Goal: Transaction & Acquisition: Obtain resource

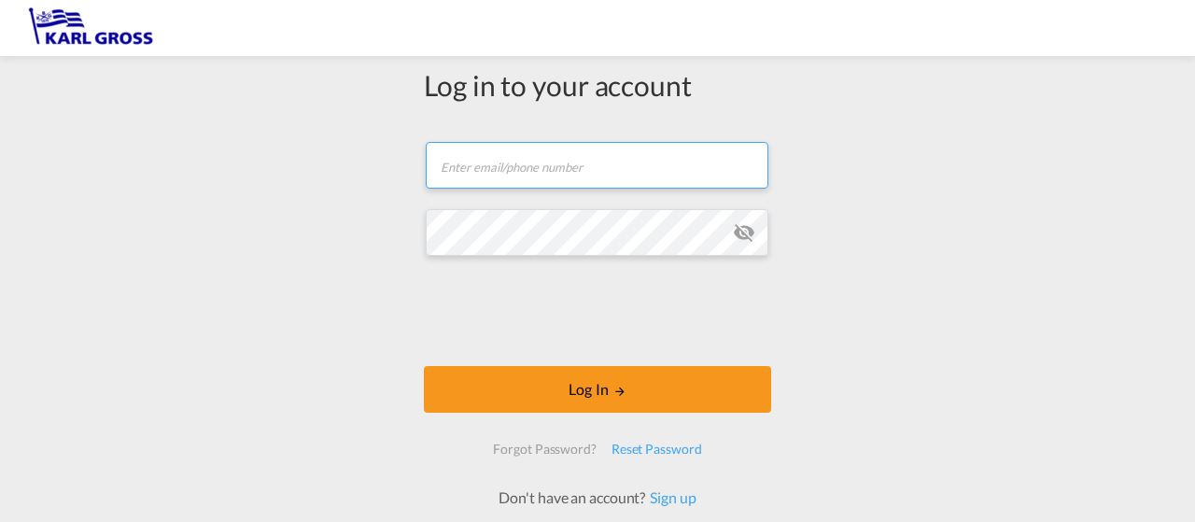
click at [484, 147] on input "text" at bounding box center [597, 165] width 343 height 47
type input "f.schmid@karlgross.de"
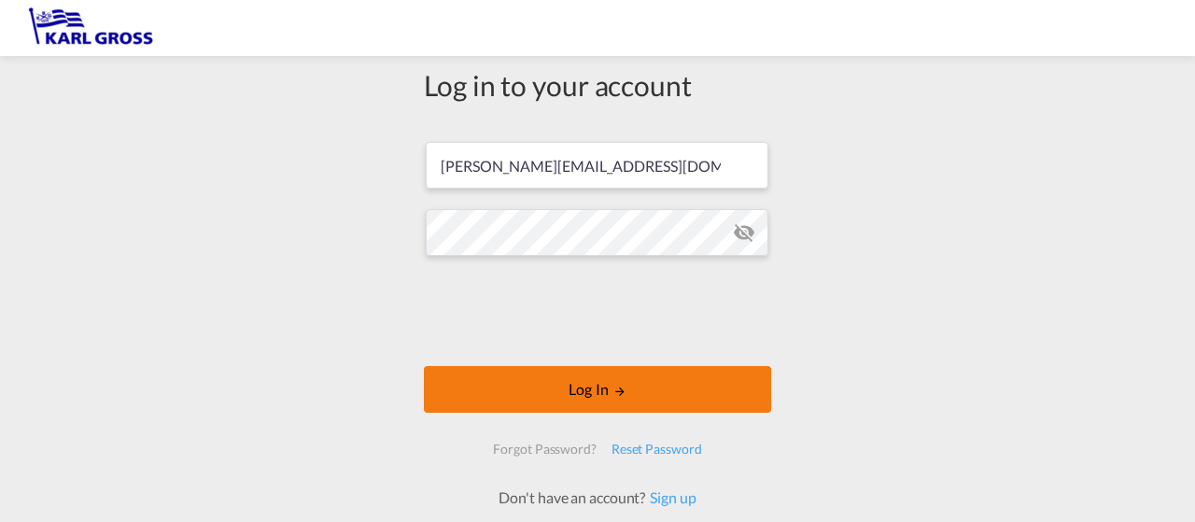
click at [586, 375] on button "Log In" at bounding box center [597, 389] width 347 height 47
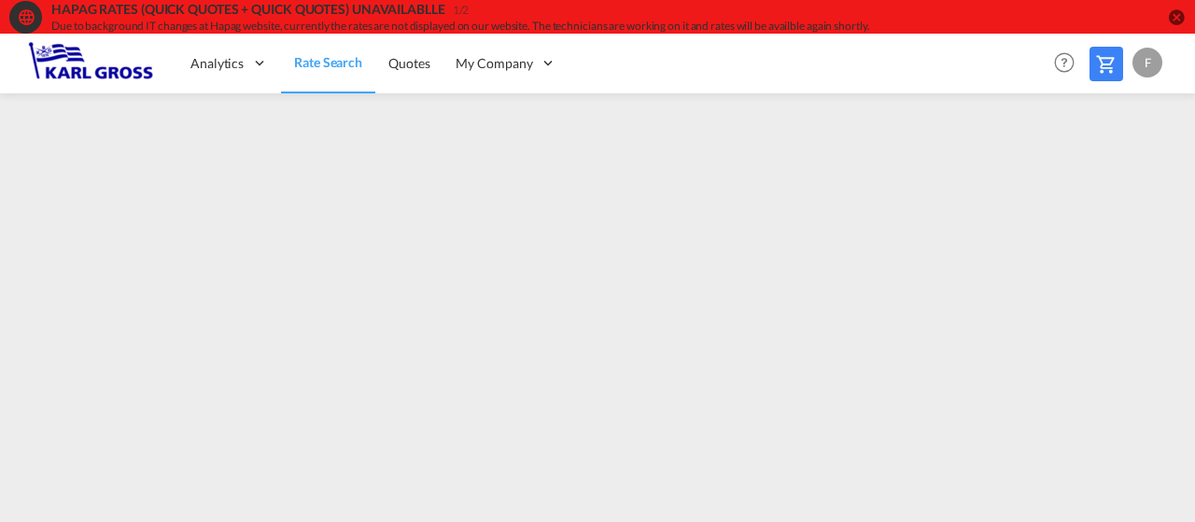
click at [1181, 23] on md-icon "icon-close-circle" at bounding box center [1176, 16] width 19 height 19
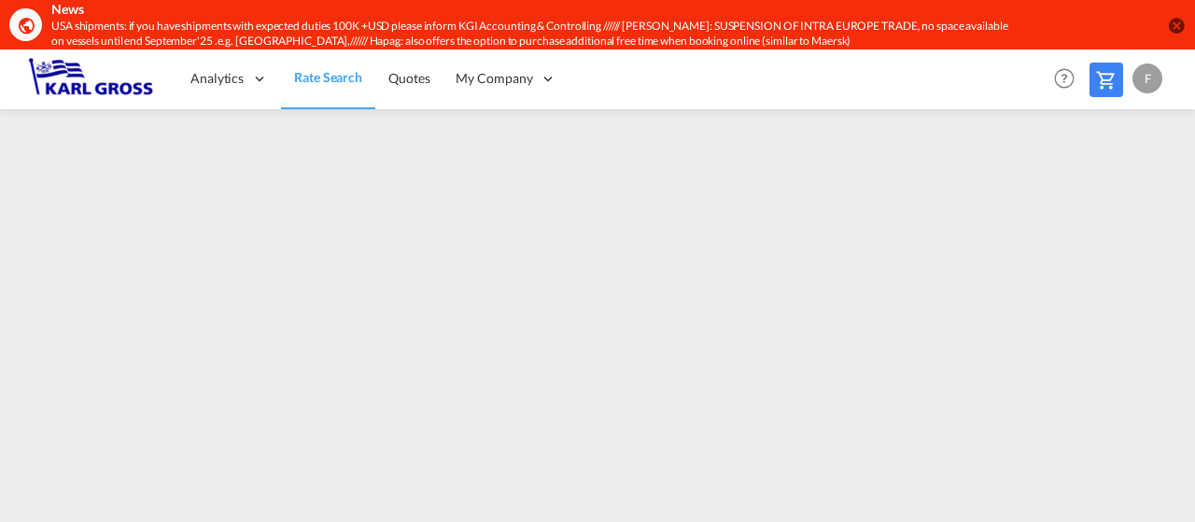
click at [1181, 23] on md-icon "icon-close-circle" at bounding box center [1176, 25] width 19 height 19
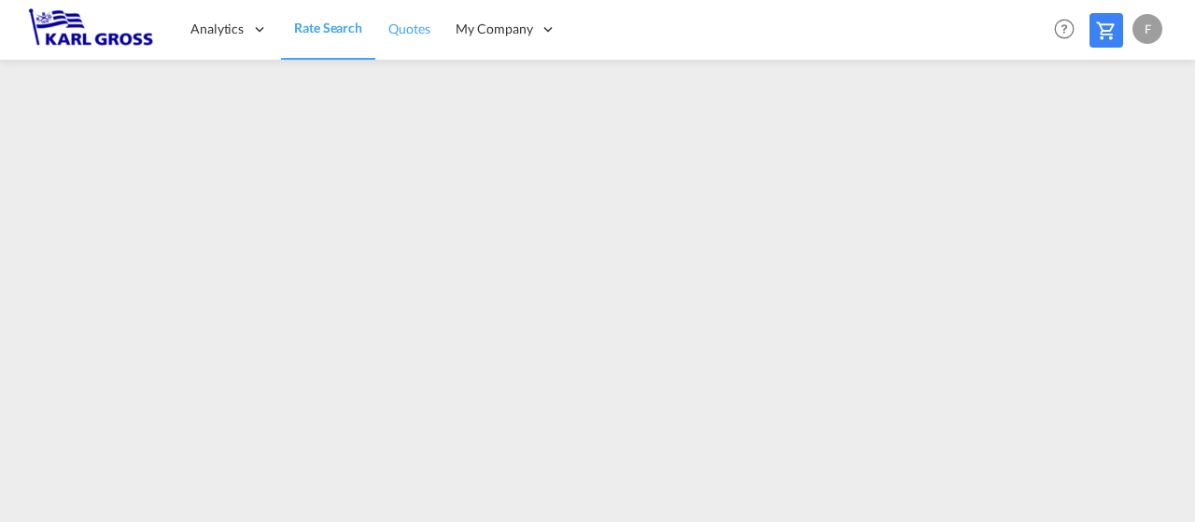
click at [417, 36] on span "Quotes" at bounding box center [408, 29] width 41 height 16
click at [325, 23] on span "Rate Search" at bounding box center [327, 29] width 67 height 16
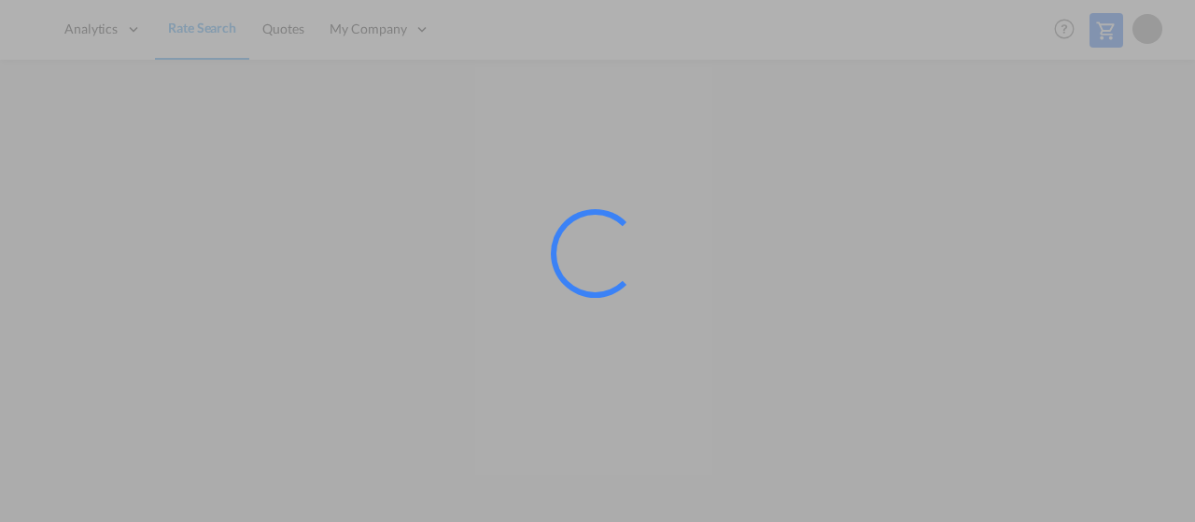
click at [259, 483] on div at bounding box center [597, 261] width 1195 height 522
click at [659, 411] on div at bounding box center [597, 261] width 1195 height 522
click at [681, 482] on div at bounding box center [597, 261] width 1195 height 522
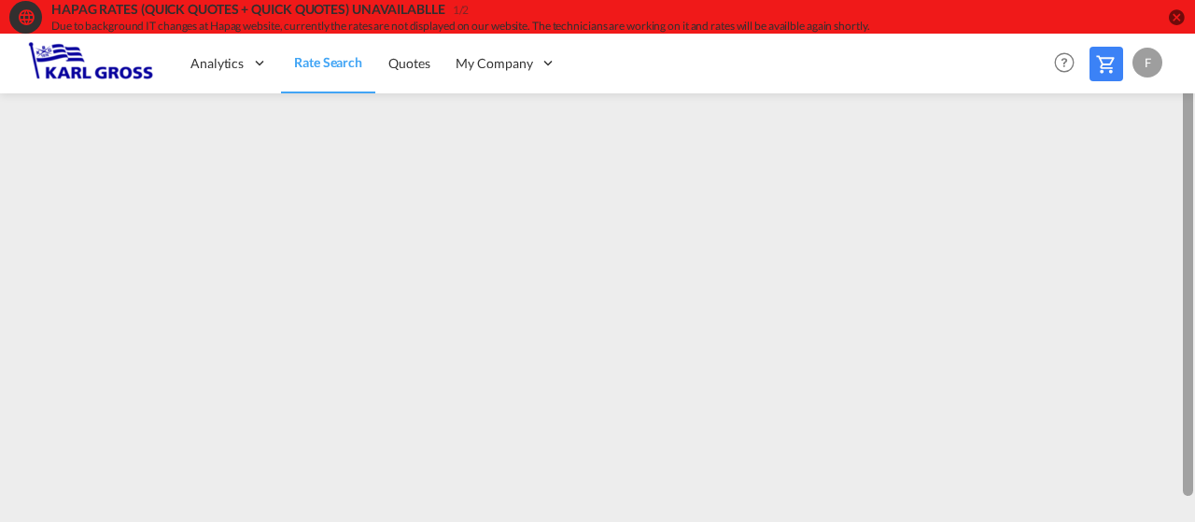
scroll to position [23, 0]
drag, startPoint x: 1189, startPoint y: 195, endPoint x: 1182, endPoint y: 283, distance: 88.0
click at [1182, 283] on div at bounding box center [1187, 289] width 10 height 458
click at [1186, 284] on div at bounding box center [1187, 289] width 10 height 458
drag, startPoint x: 1186, startPoint y: 284, endPoint x: 1190, endPoint y: 413, distance: 128.8
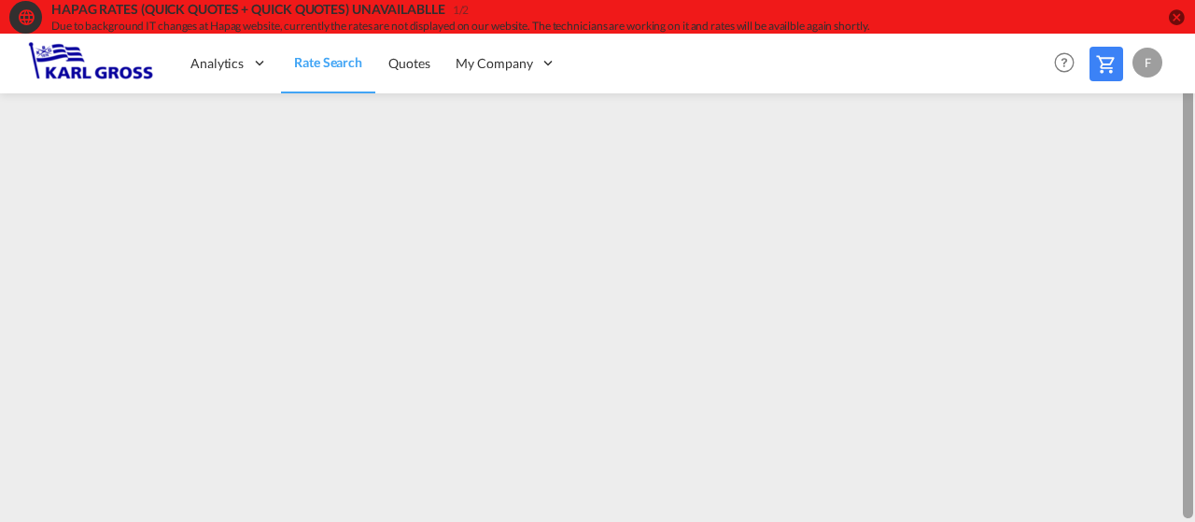
click at [1190, 413] on div at bounding box center [1187, 289] width 10 height 458
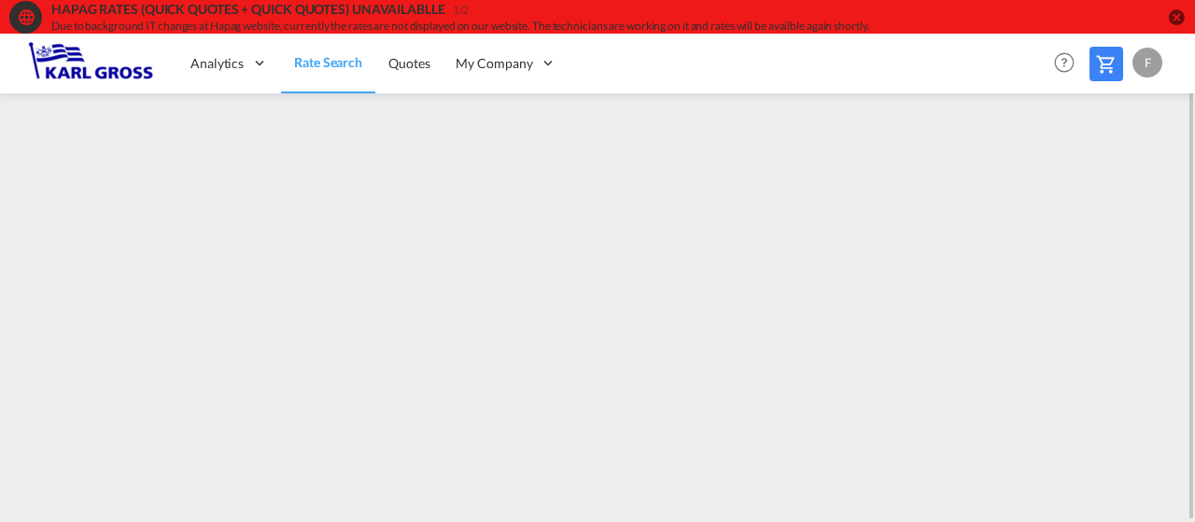
click at [341, 73] on link "Rate Search" at bounding box center [328, 63] width 94 height 61
drag, startPoint x: 1118, startPoint y: 73, endPoint x: 1097, endPoint y: 60, distance: 25.1
drag, startPoint x: 1097, startPoint y: 60, endPoint x: 1106, endPoint y: 62, distance: 9.5
click at [1106, 62] on md-icon at bounding box center [1106, 64] width 22 height 22
click at [1104, 69] on md-icon at bounding box center [1106, 64] width 22 height 22
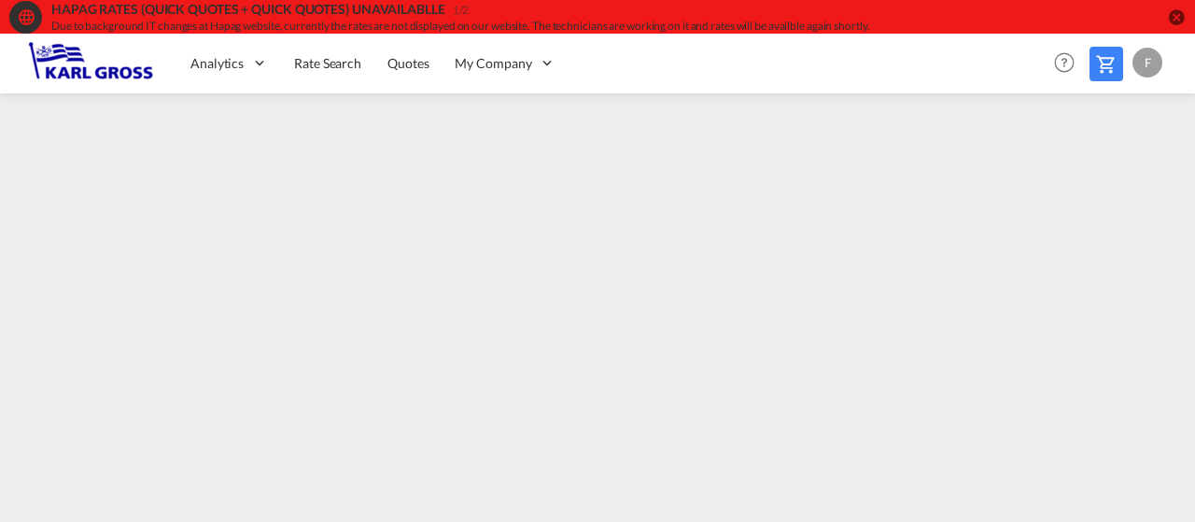
click at [1106, 63] on md-icon at bounding box center [1106, 64] width 22 height 22
click at [1181, 19] on md-icon "icon-close-circle" at bounding box center [1176, 16] width 19 height 19
click at [428, 60] on span "Quotes" at bounding box center [408, 63] width 41 height 16
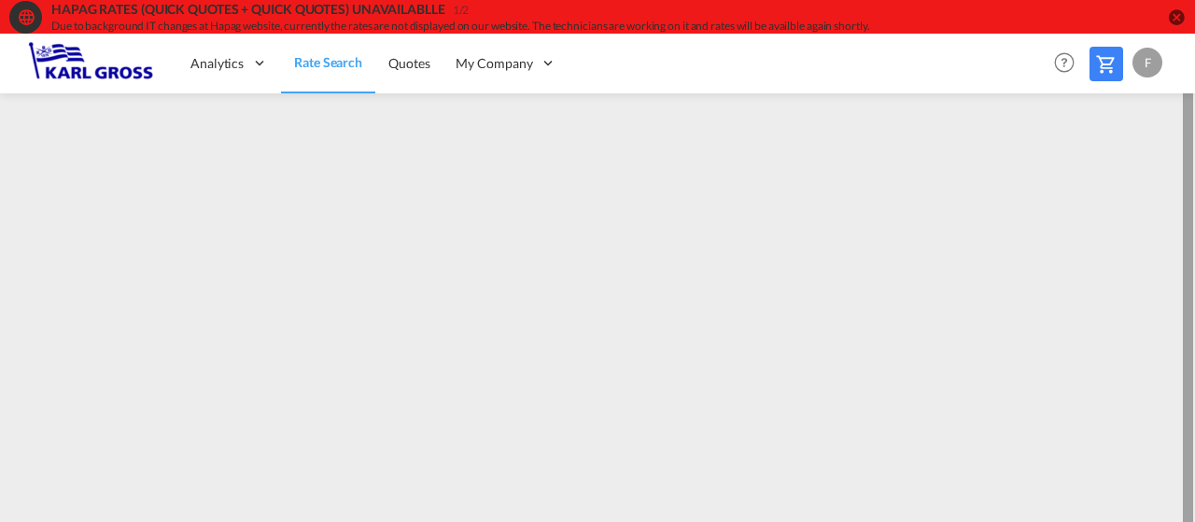
scroll to position [23, 0]
drag, startPoint x: 1189, startPoint y: 200, endPoint x: 1190, endPoint y: 259, distance: 59.7
click at [1190, 259] on div at bounding box center [1187, 289] width 10 height 458
click at [1188, 355] on div at bounding box center [1187, 289] width 10 height 458
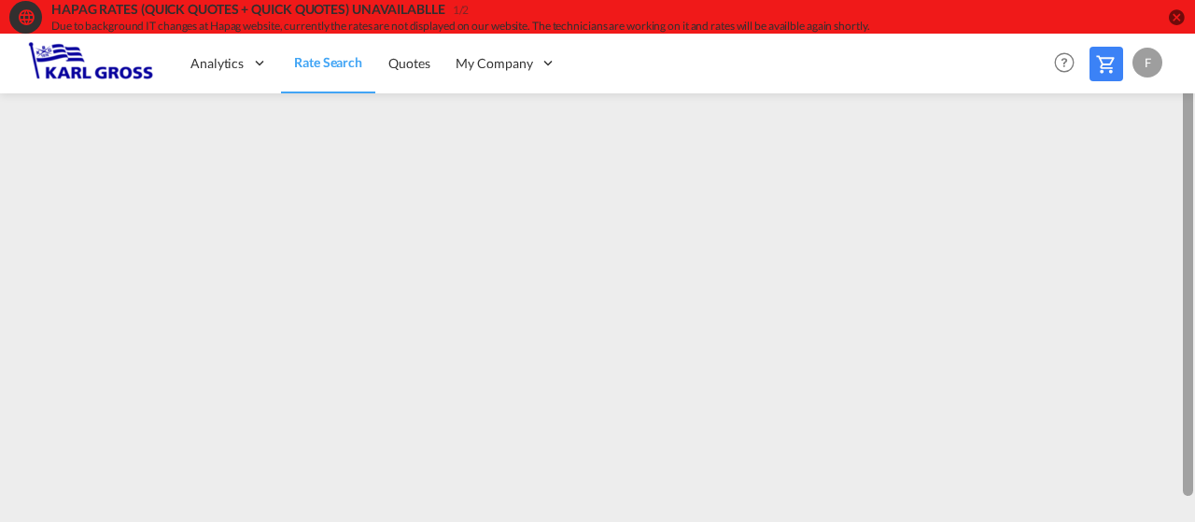
drag, startPoint x: 1188, startPoint y: 355, endPoint x: 1183, endPoint y: 255, distance: 100.0
click at [1183, 256] on div at bounding box center [1187, 266] width 10 height 458
click at [1183, 254] on div at bounding box center [1187, 266] width 10 height 458
drag, startPoint x: 1183, startPoint y: 254, endPoint x: 1190, endPoint y: 86, distance: 168.1
click at [1194, 120] on div at bounding box center [1193, 277] width 4 height 481
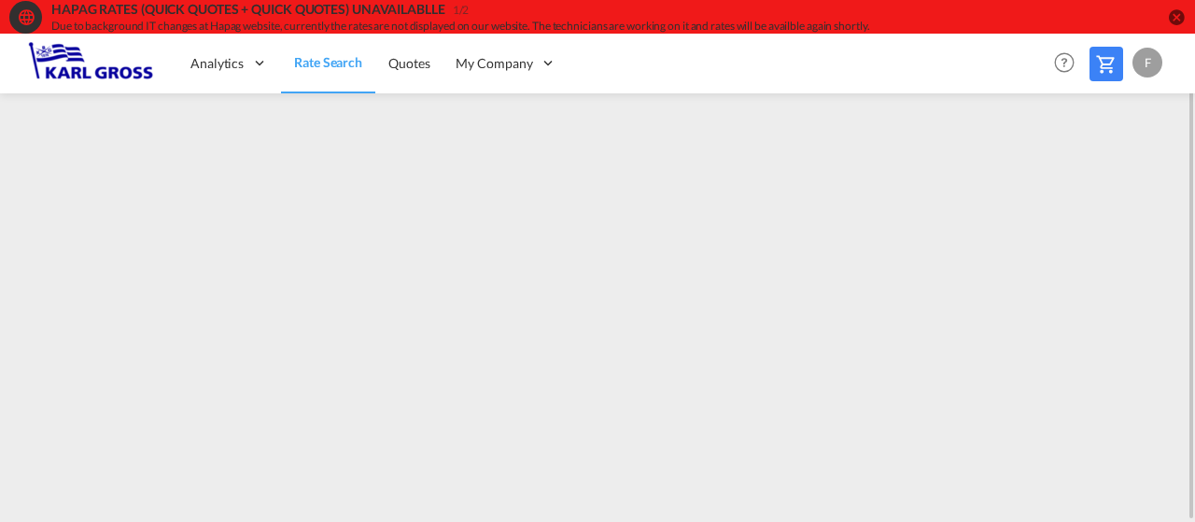
scroll to position [23, 0]
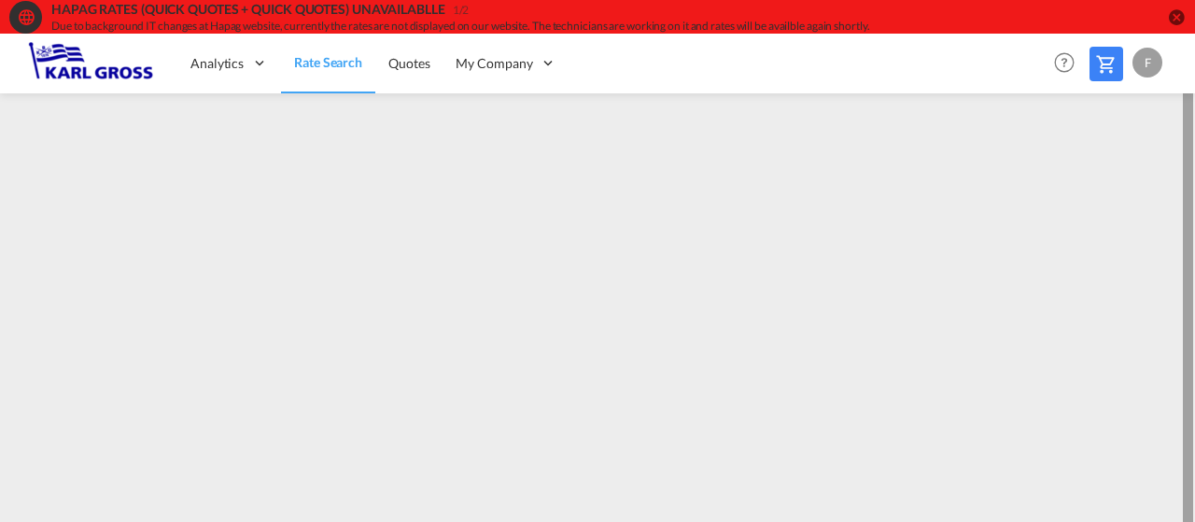
scroll to position [23, 0]
drag, startPoint x: 1190, startPoint y: 478, endPoint x: 1111, endPoint y: 558, distance: 112.9
click at [1111, 521] on html "HAPAG RATES (QUICK QUOTES + QUICK QUOTES) UNAVAILABLLE 1/2 Due to background IT…" at bounding box center [597, 261] width 1195 height 522
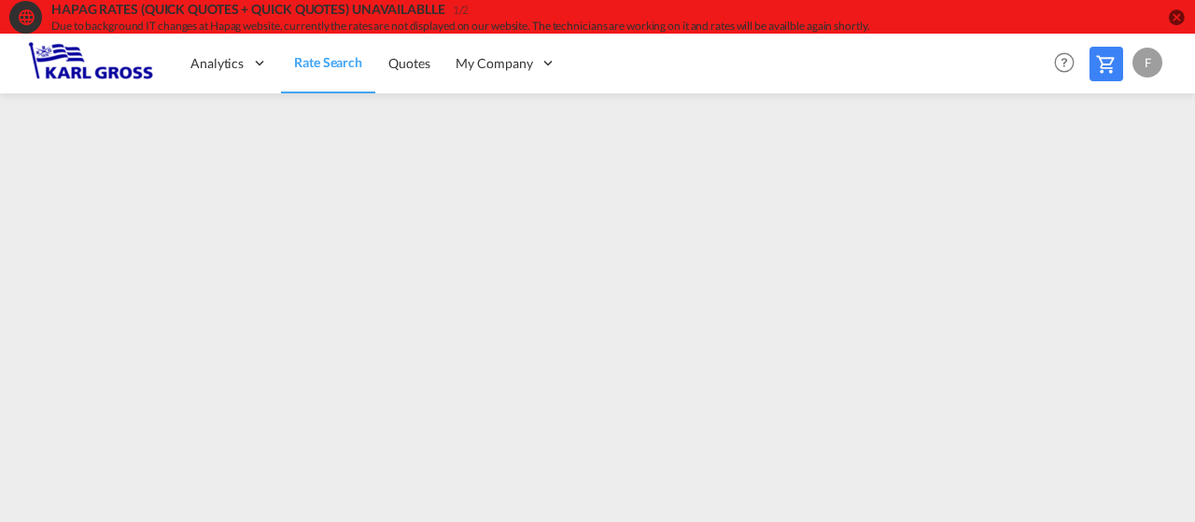
click at [1173, 15] on md-icon "icon-close-circle" at bounding box center [1176, 16] width 19 height 19
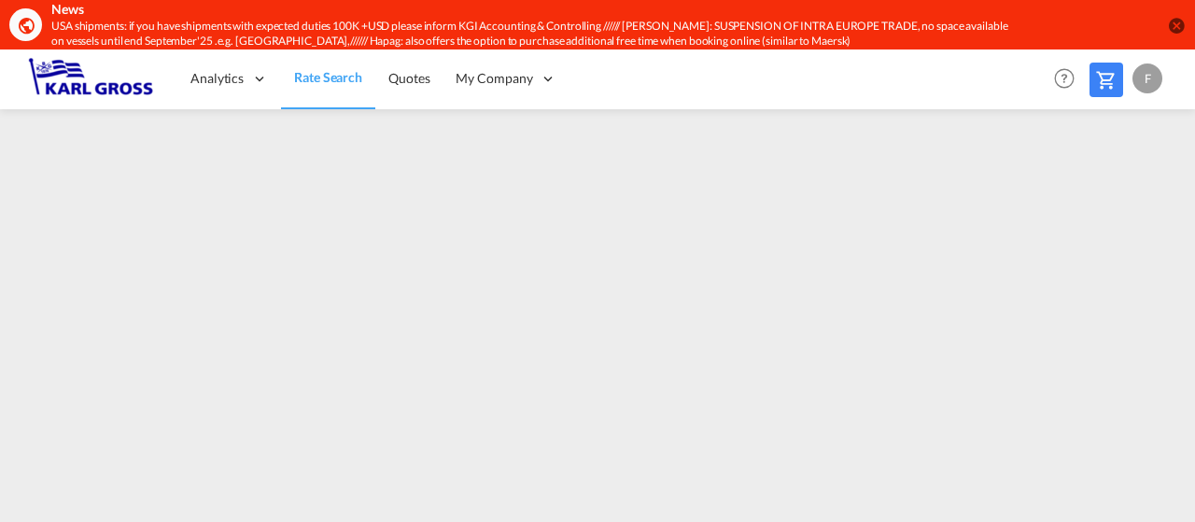
click at [1177, 16] on md-icon "icon-close-circle" at bounding box center [1176, 25] width 19 height 19
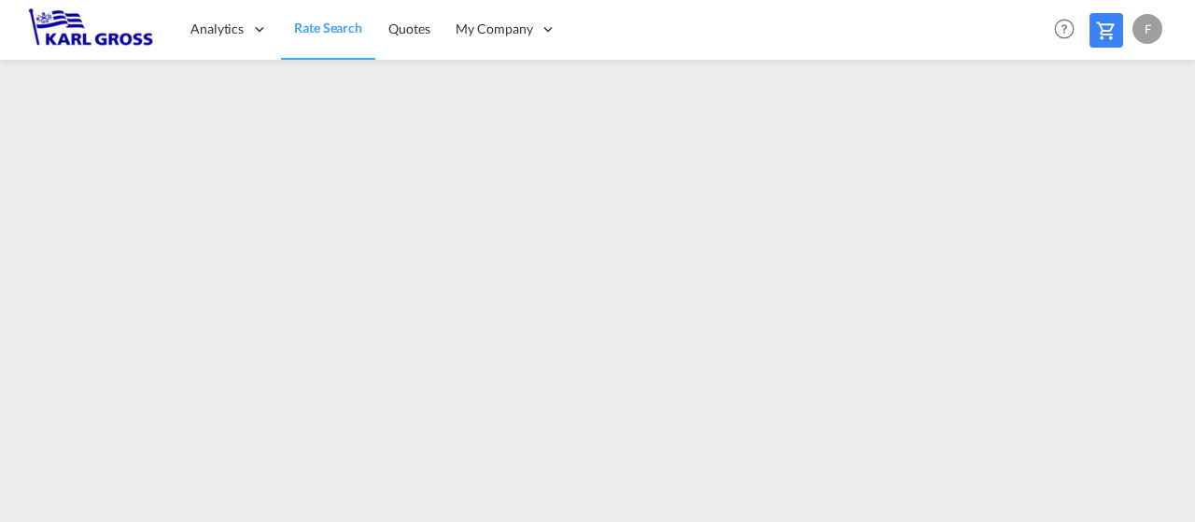
scroll to position [0, 0]
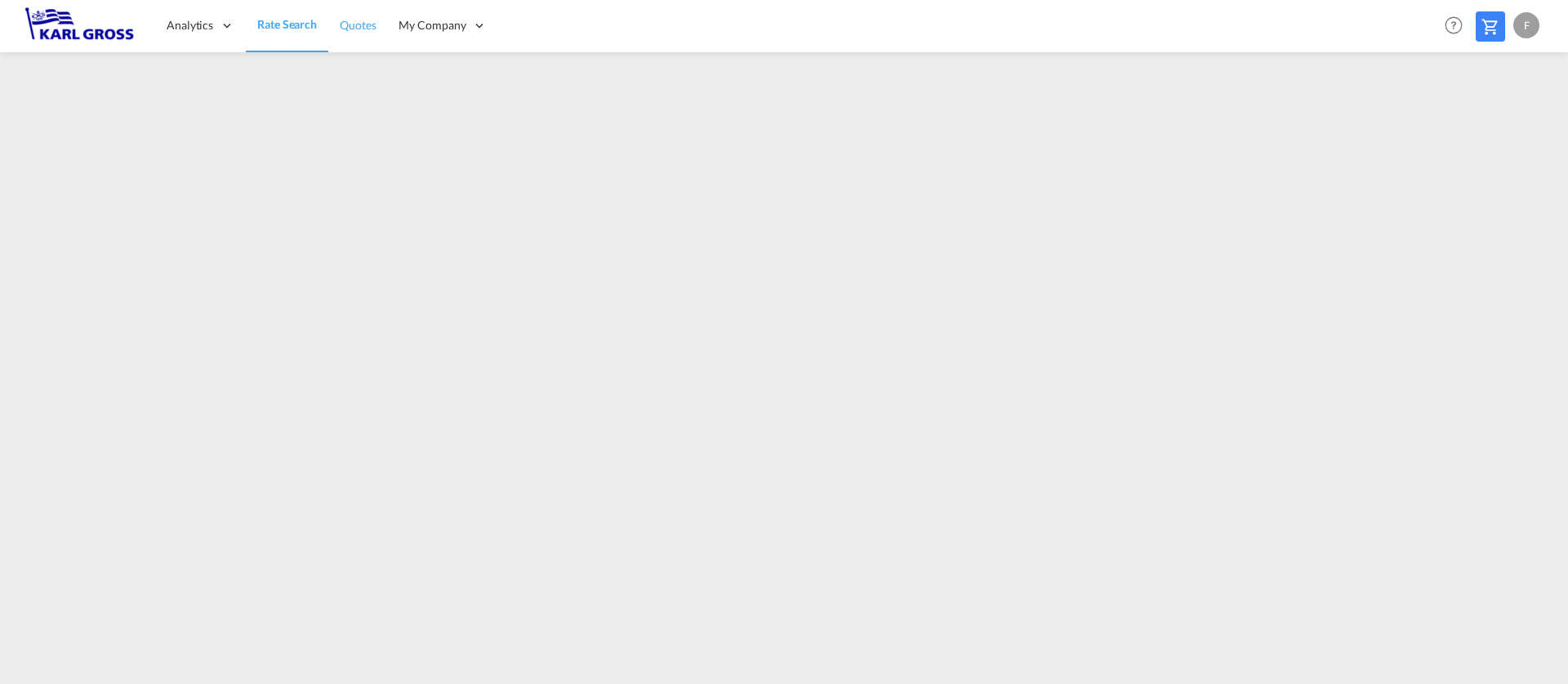
click at [340, 24] on span "Quotes" at bounding box center [357, 25] width 36 height 14
click at [312, 34] on link "Rate Search" at bounding box center [287, 25] width 82 height 53
click at [375, 28] on link "Quotes" at bounding box center [357, 25] width 59 height 53
click at [270, 37] on link "Rate Search" at bounding box center [286, 25] width 81 height 53
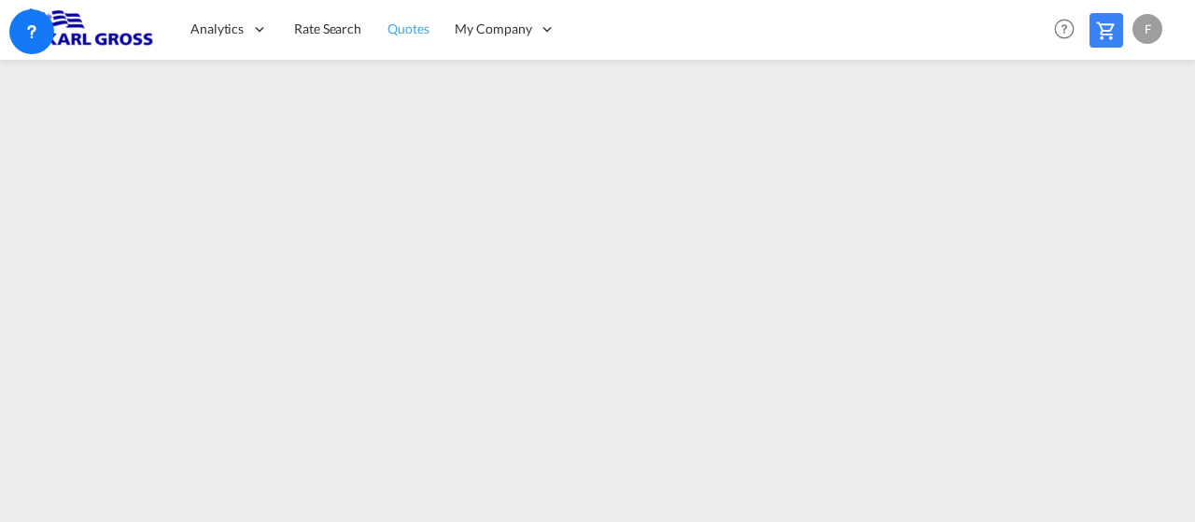
click at [428, 26] on link "Quotes" at bounding box center [407, 29] width 67 height 61
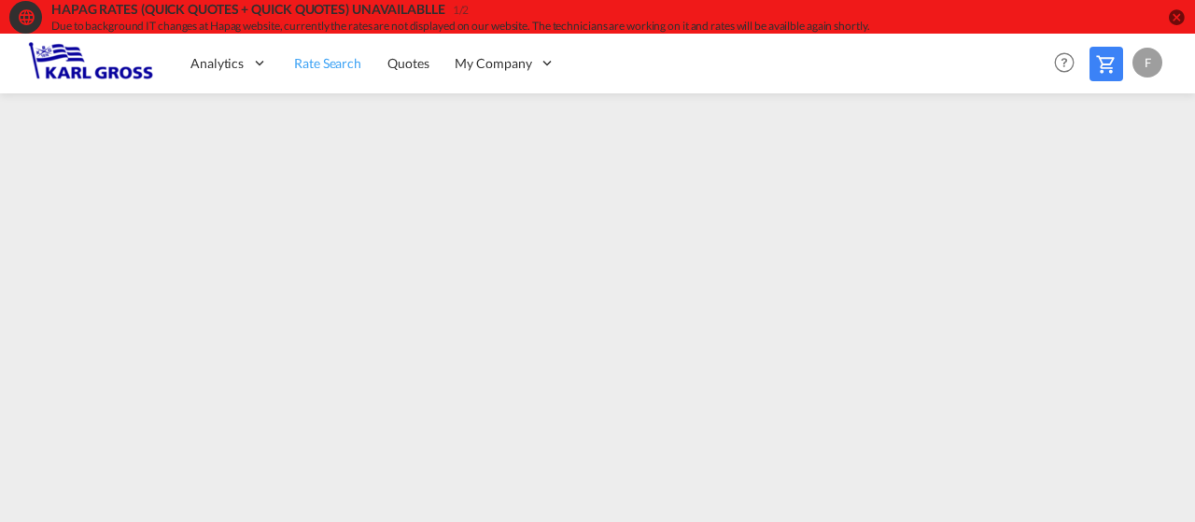
click at [330, 56] on span "Rate Search" at bounding box center [327, 63] width 67 height 16
click at [416, 78] on link "Quotes" at bounding box center [408, 63] width 67 height 61
click at [387, 65] on span "Quotes" at bounding box center [407, 63] width 41 height 16
click at [315, 78] on link "Rate Search" at bounding box center [327, 63] width 93 height 61
click at [333, 65] on span "Rate Search" at bounding box center [327, 63] width 67 height 16
